Goal: Information Seeking & Learning: Find specific fact

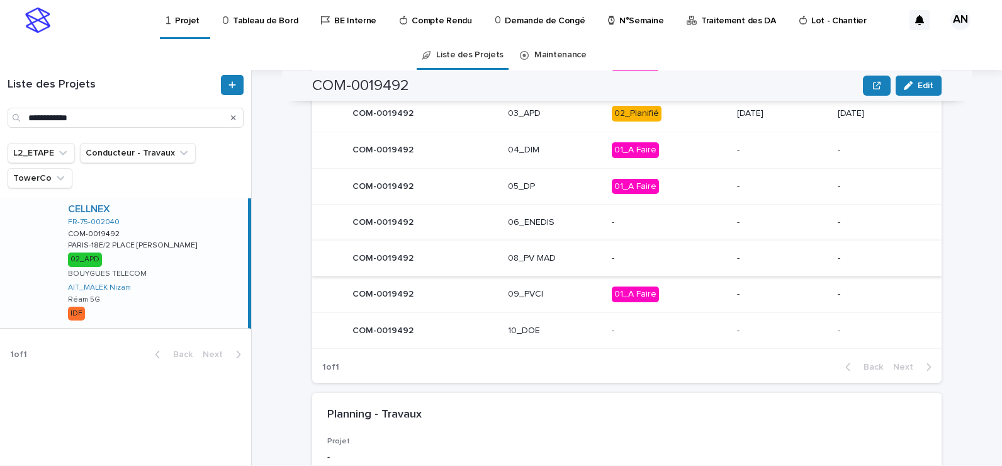
scroll to position [762, 0]
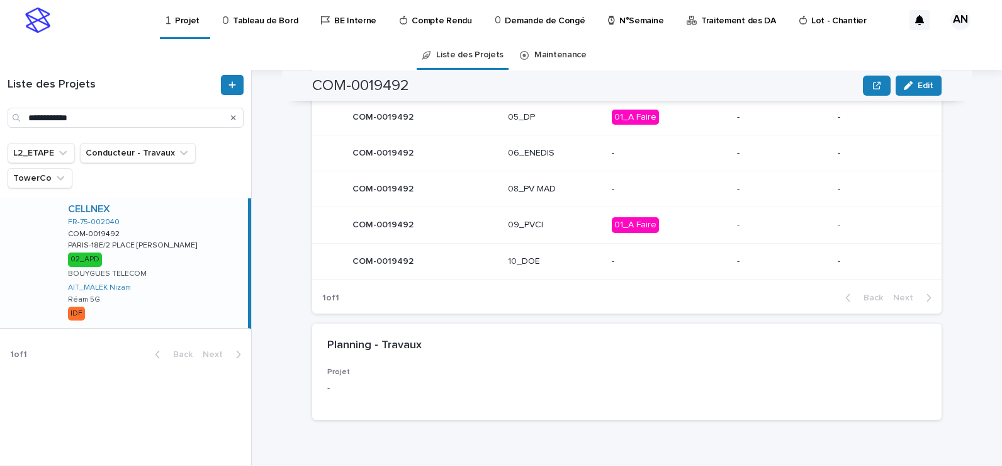
click at [232, 118] on icon "Search" at bounding box center [233, 118] width 5 height 8
click at [115, 115] on input "Search" at bounding box center [126, 118] width 236 height 20
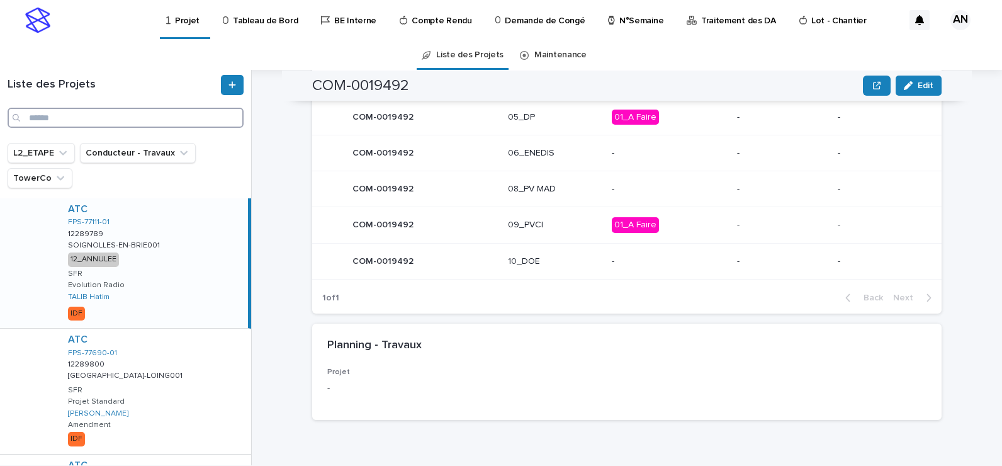
paste input "**********"
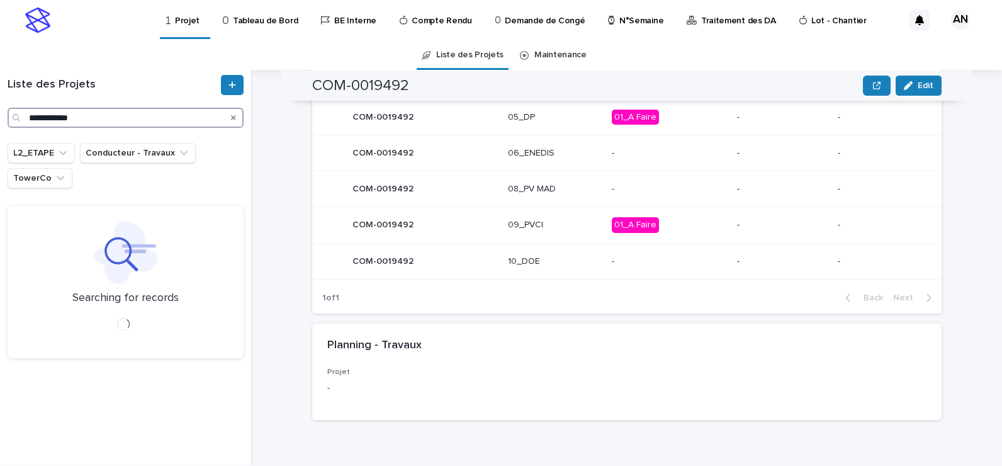
type input "**********"
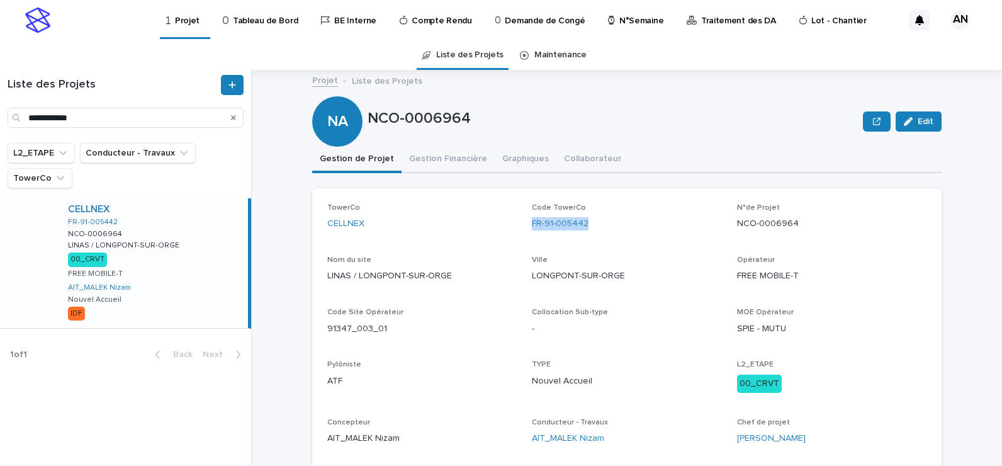
drag, startPoint x: 612, startPoint y: 222, endPoint x: 522, endPoint y: 232, distance: 90.6
click at [522, 232] on div "TowerCo CELLNEX Code TowerCo FR-91-005442 N°de Projet NCO-0006964 Nom du site L…" at bounding box center [626, 329] width 599 height 252
copy link "FR-91-005442"
click at [616, 237] on div "Code TowerCo FR-91-005442" at bounding box center [626, 221] width 189 height 37
drag, startPoint x: 597, startPoint y: 224, endPoint x: 524, endPoint y: 232, distance: 73.4
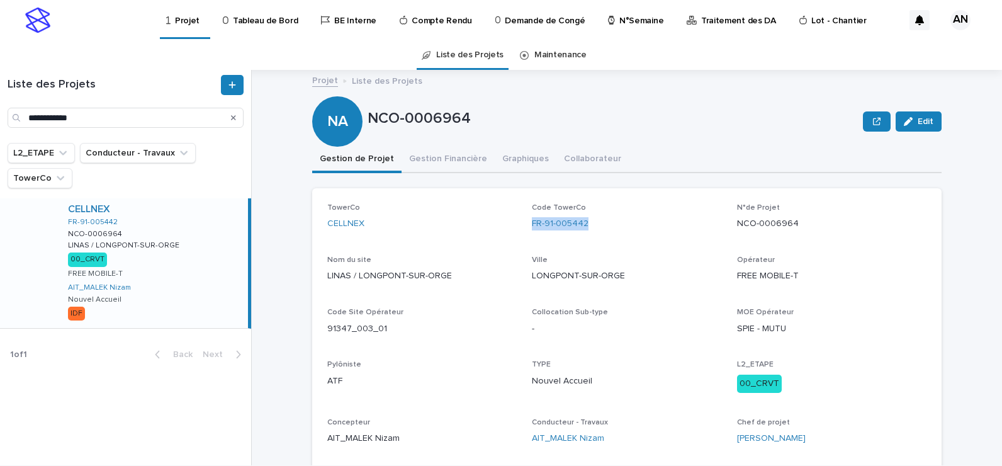
click at [524, 232] on div "TowerCo CELLNEX Code TowerCo FR-91-005442 N°de Projet NCO-0006964 Nom du site L…" at bounding box center [626, 329] width 599 height 252
copy link "FR-91-005442"
drag, startPoint x: 765, startPoint y: 229, endPoint x: 729, endPoint y: 232, distance: 36.6
click at [729, 232] on div "TowerCo CELLNEX Code TowerCo FR-91-005442 N°de Projet NCO-0006964 Nom du site L…" at bounding box center [626, 329] width 599 height 252
copy p "NCO-0006964"
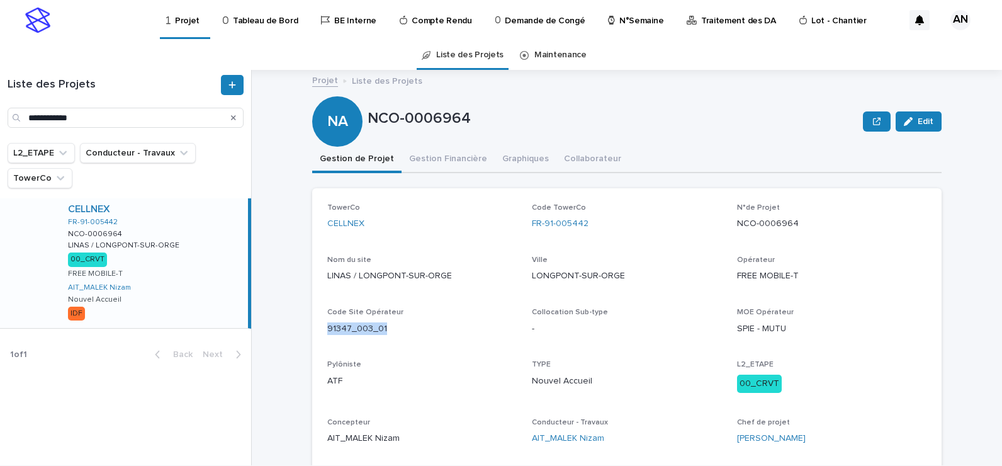
drag, startPoint x: 359, startPoint y: 332, endPoint x: 320, endPoint y: 336, distance: 39.3
click at [320, 336] on div "TowerCo CELLNEX Code TowerCo FR-91-005442 N°de Projet NCO-0006964 Nom du site L…" at bounding box center [626, 329] width 629 height 282
copy p "91347_003_01"
click at [461, 380] on p "ATF" at bounding box center [421, 381] width 189 height 13
click at [448, 330] on p "91347_003_01" at bounding box center [421, 328] width 189 height 13
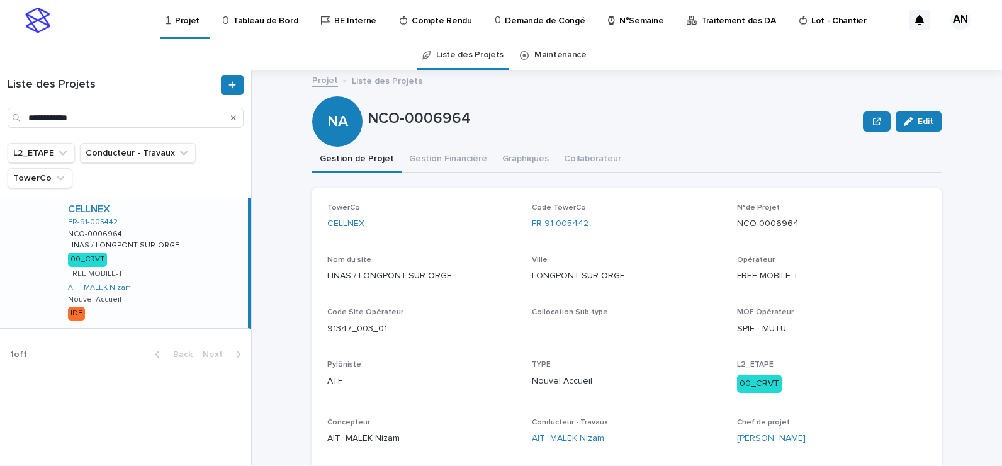
click at [630, 224] on div "FR-91-005442" at bounding box center [626, 223] width 189 height 13
drag, startPoint x: 609, startPoint y: 224, endPoint x: 529, endPoint y: 238, distance: 81.8
click at [532, 238] on div "Code TowerCo FR-91-005442" at bounding box center [626, 221] width 189 height 37
copy link "FR-91-005442"
click at [398, 333] on p "91347_003_01" at bounding box center [421, 328] width 189 height 13
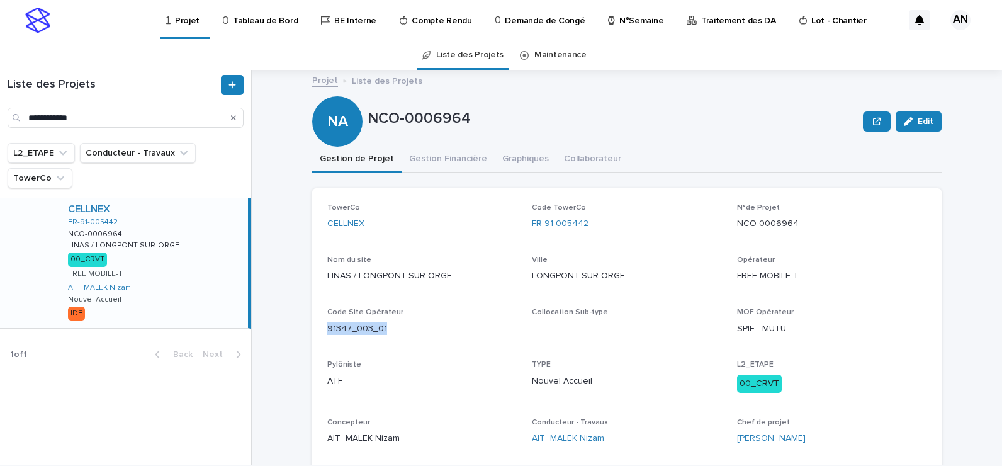
drag, startPoint x: 398, startPoint y: 329, endPoint x: 320, endPoint y: 335, distance: 78.3
click at [320, 335] on div "TowerCo CELLNEX Code TowerCo FR-91-005442 N°de Projet NCO-0006964 Nom du site L…" at bounding box center [626, 329] width 629 height 282
copy p "91347_003_01"
drag, startPoint x: 464, startPoint y: 276, endPoint x: 318, endPoint y: 288, distance: 146.5
click at [318, 288] on div "TowerCo CELLNEX Code TowerCo FR-91-005442 N°de Projet NCO-0006964 Nom du site L…" at bounding box center [626, 329] width 629 height 282
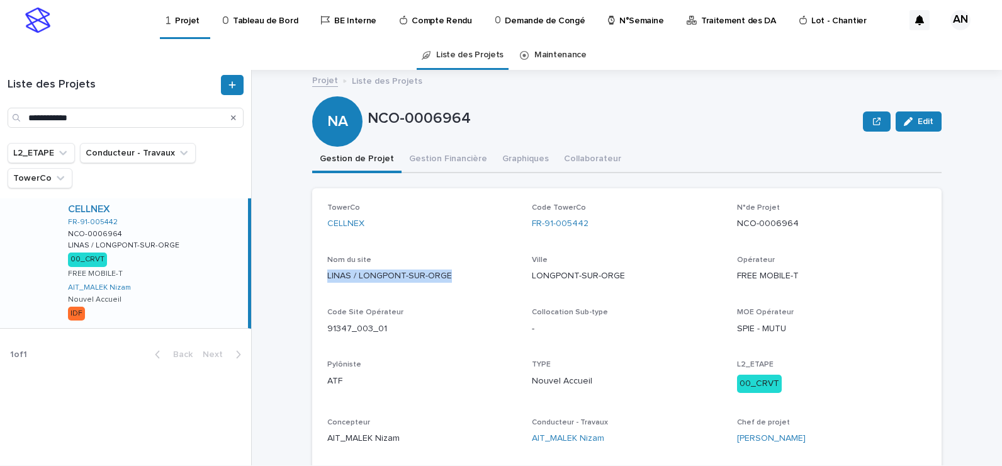
copy p "LINAS / LONGPONT-SUR-ORGE"
click at [642, 340] on div "Collocation Sub-type -" at bounding box center [626, 326] width 189 height 37
drag, startPoint x: 635, startPoint y: 277, endPoint x: 524, endPoint y: 286, distance: 110.6
click at [524, 286] on div "TowerCo CELLNEX Code TowerCo FR-91-005442 N°de Projet NCO-0006964 Nom du site L…" at bounding box center [626, 329] width 599 height 252
copy p "LONGPONT-SUR-ORGE"
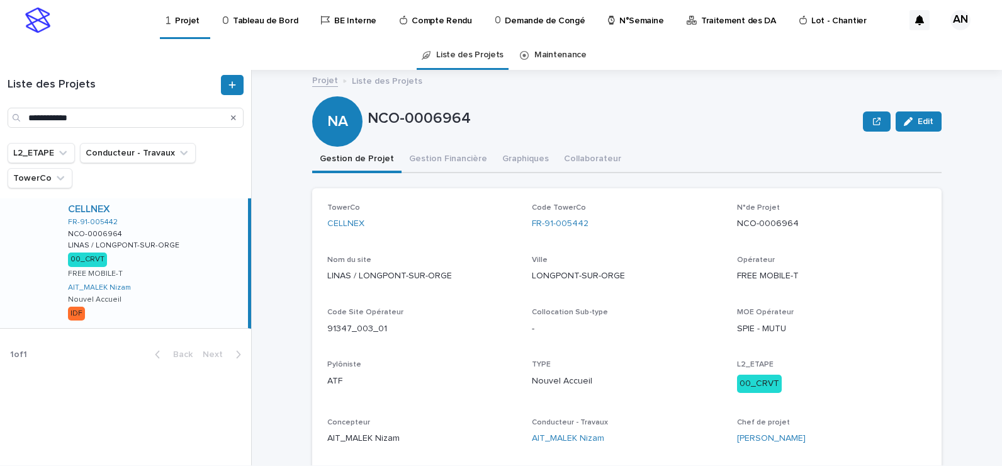
click at [436, 375] on p "ATF" at bounding box center [421, 381] width 189 height 13
click at [471, 329] on p "91347_003_01" at bounding box center [421, 328] width 189 height 13
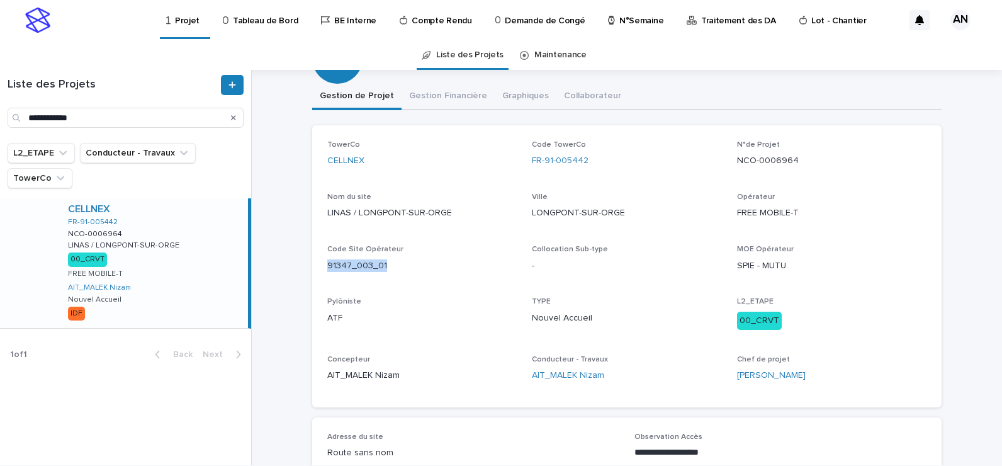
drag, startPoint x: 406, startPoint y: 271, endPoint x: 324, endPoint y: 284, distance: 82.9
click at [327, 284] on div "TowerCo CELLNEX Code TowerCo FR-91-005442 N°de Projet NCO-0006964 Nom du site L…" at bounding box center [626, 266] width 599 height 252
drag, startPoint x: 324, startPoint y: 284, endPoint x: 423, endPoint y: 307, distance: 101.5
click at [423, 307] on div "Pylôniste ATF" at bounding box center [421, 315] width 189 height 37
drag, startPoint x: 319, startPoint y: 266, endPoint x: 388, endPoint y: 265, distance: 69.9
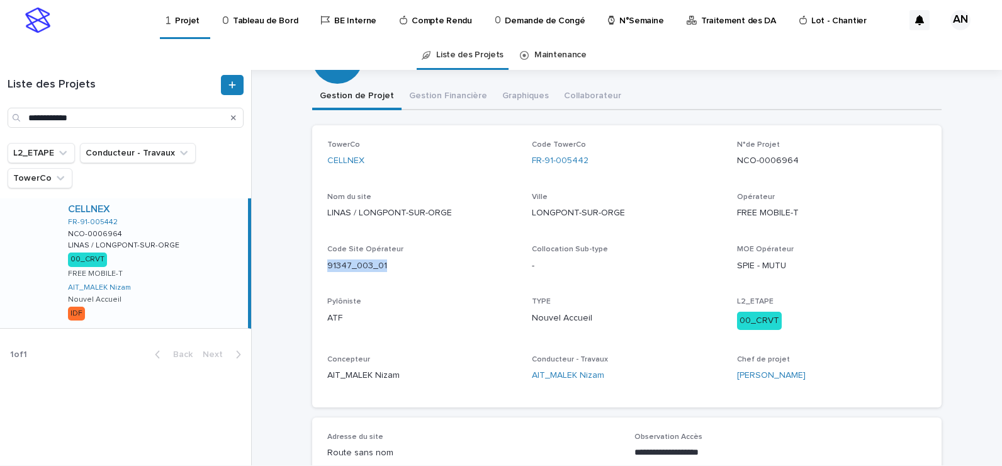
click at [388, 265] on div "TowerCo CELLNEX Code TowerCo FR-91-005442 N°de Projet NCO-0006964 Nom du site L…" at bounding box center [626, 266] width 629 height 282
drag, startPoint x: 388, startPoint y: 265, endPoint x: 351, endPoint y: 286, distance: 42.9
click at [351, 287] on div "TowerCo CELLNEX Code TowerCo FR-91-005442 N°de Projet NCO-0006964 Nom du site L…" at bounding box center [626, 266] width 599 height 252
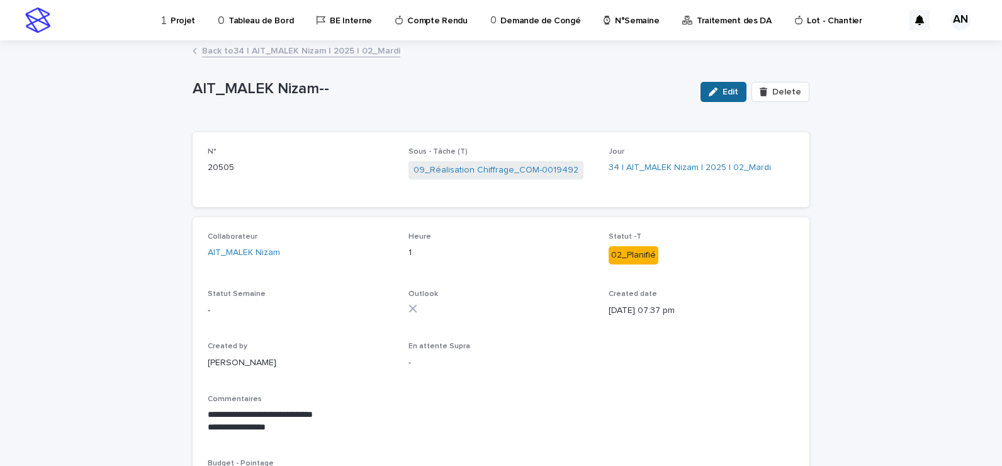
click at [724, 96] on button "Edit" at bounding box center [724, 92] width 46 height 20
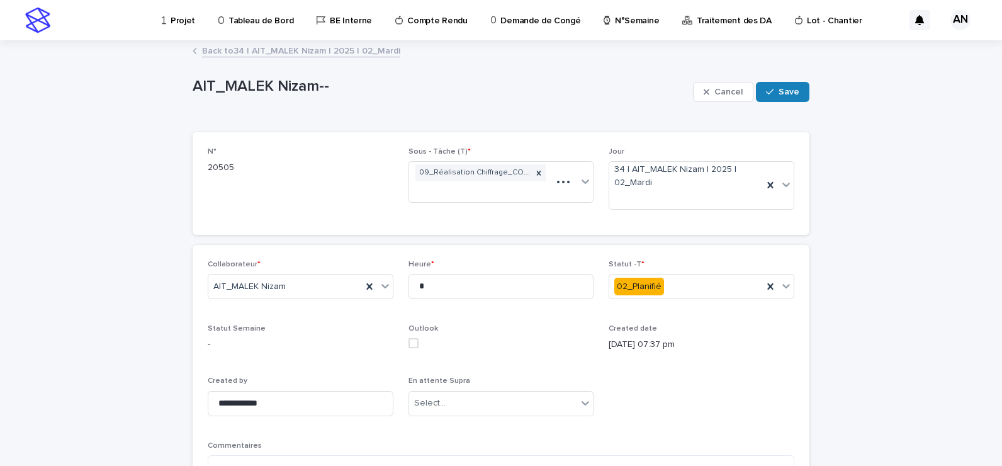
scroll to position [189, 0]
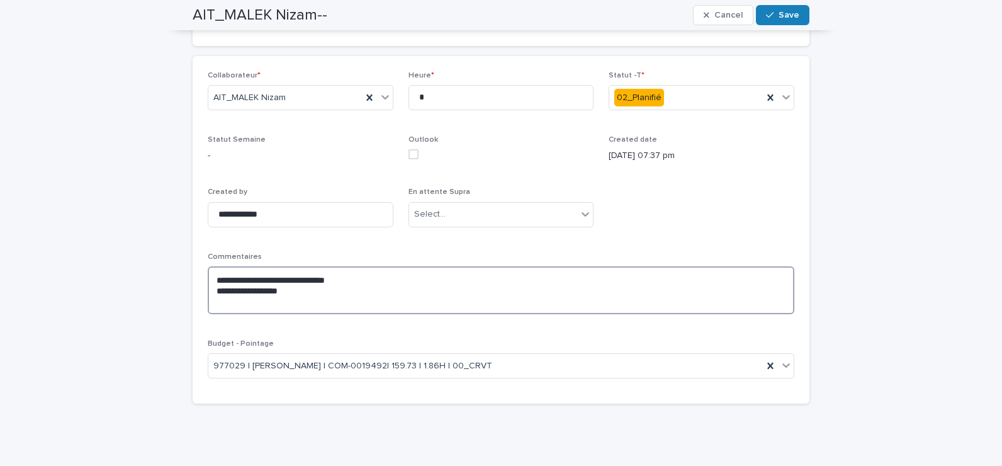
click at [327, 291] on textarea "**********" at bounding box center [501, 290] width 587 height 48
type textarea "**********"
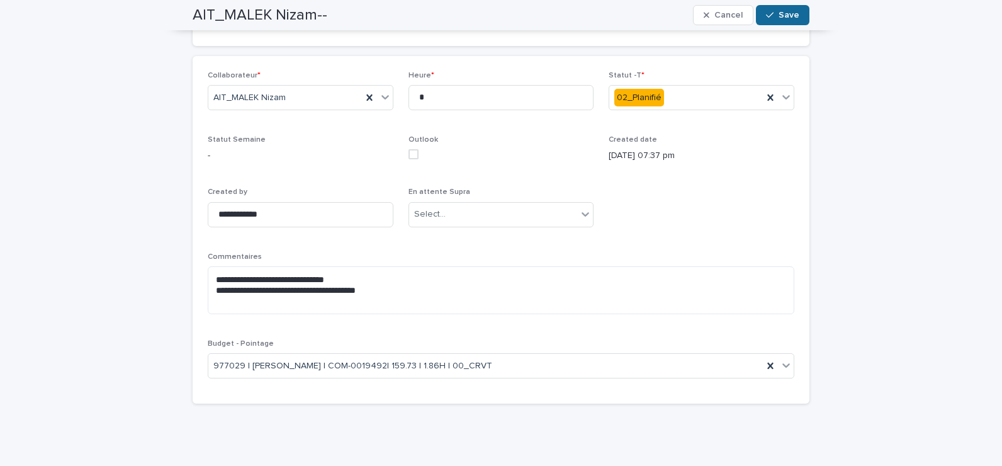
click at [794, 16] on span "Save" at bounding box center [789, 15] width 21 height 9
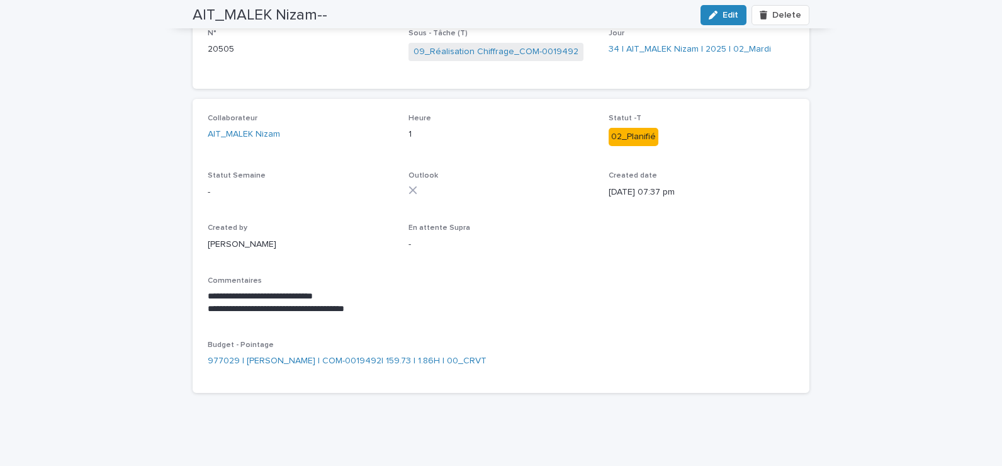
scroll to position [0, 0]
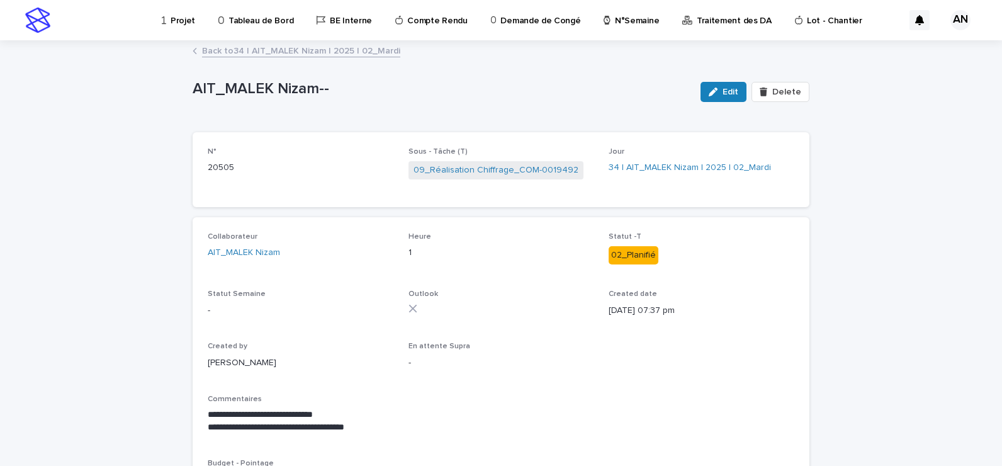
click at [276, 54] on link "Back to 34 | AIT_MALEK Nizam | 2025 | 02_Mardi" at bounding box center [301, 50] width 198 height 14
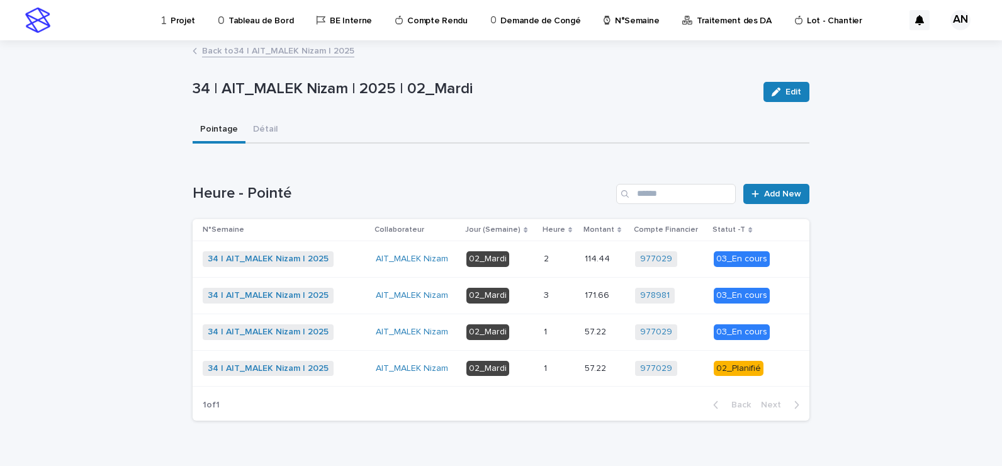
click at [567, 330] on p at bounding box center [559, 332] width 31 height 11
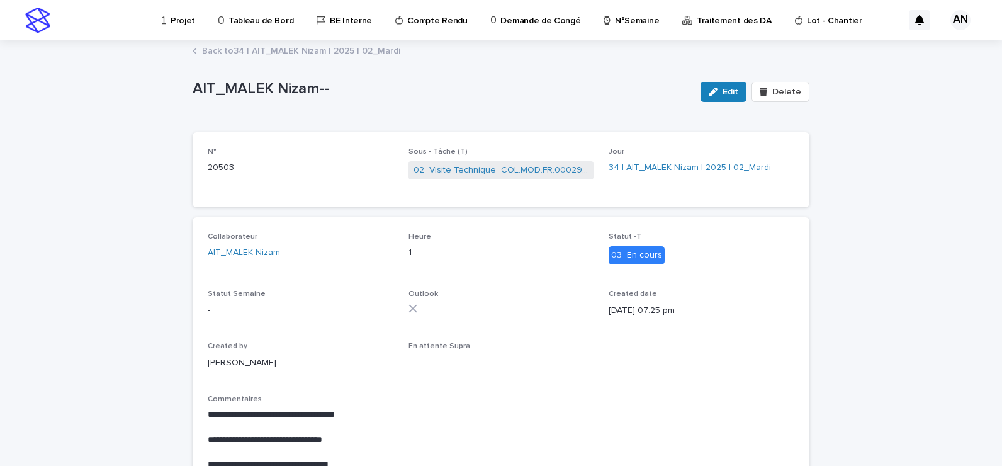
click at [285, 54] on link "Back to 34 | AIT_MALEK Nizam | 2025 | 02_Mardi" at bounding box center [301, 50] width 198 height 14
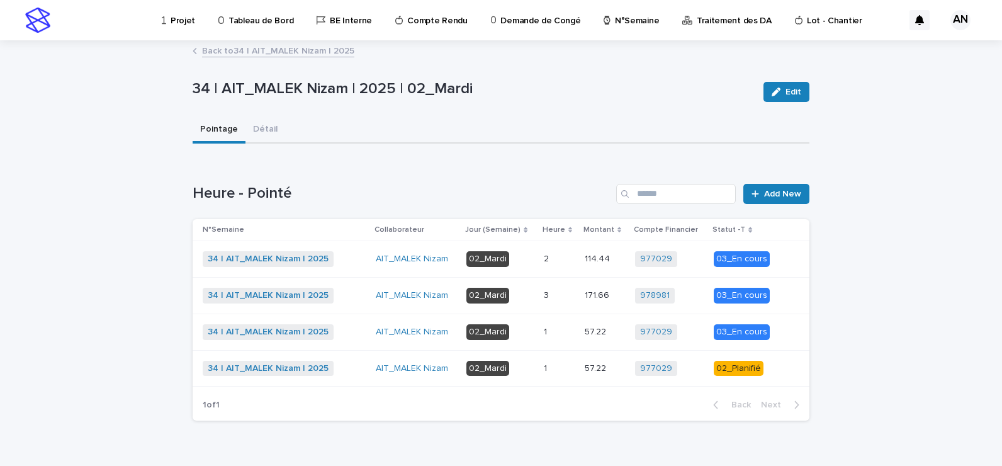
click at [558, 254] on p at bounding box center [559, 259] width 31 height 11
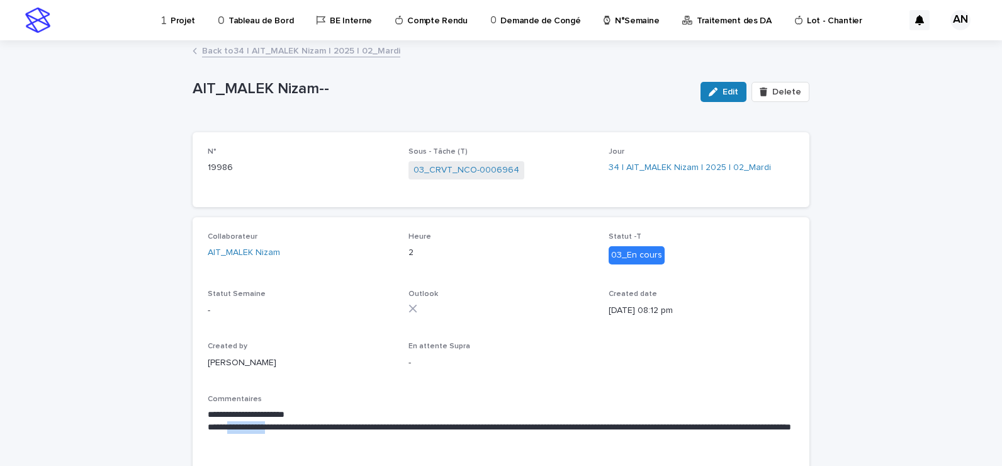
drag, startPoint x: 284, startPoint y: 425, endPoint x: 229, endPoint y: 429, distance: 55.6
click at [229, 429] on p "**********" at bounding box center [501, 433] width 587 height 25
copy p "**********"
